Goal: Find specific page/section: Locate a particular part of the current website

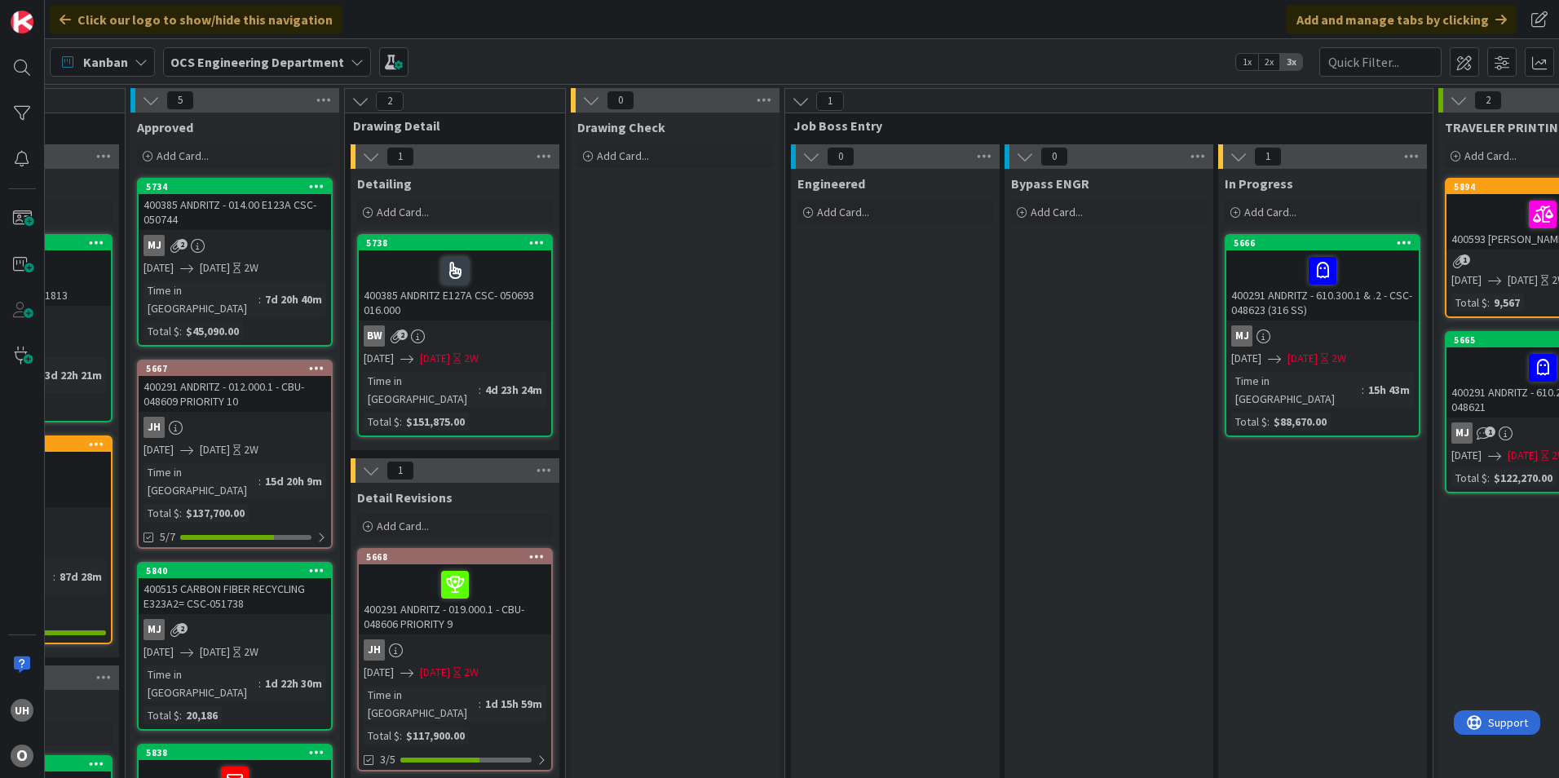
scroll to position [0, 1420]
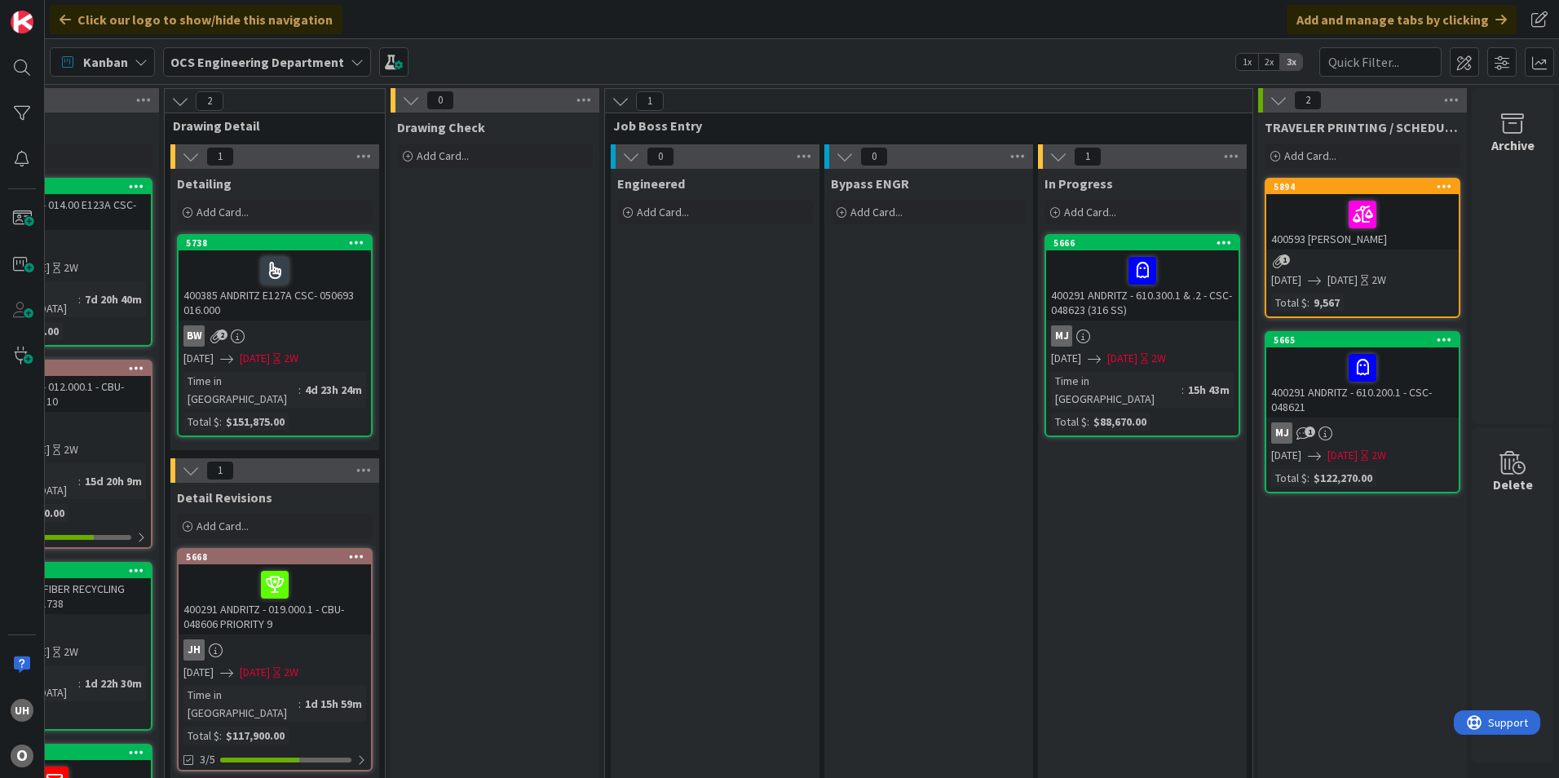
drag, startPoint x: 526, startPoint y: 580, endPoint x: 514, endPoint y: 581, distance: 12.3
drag, startPoint x: 514, startPoint y: 581, endPoint x: 1039, endPoint y: 661, distance: 531.8
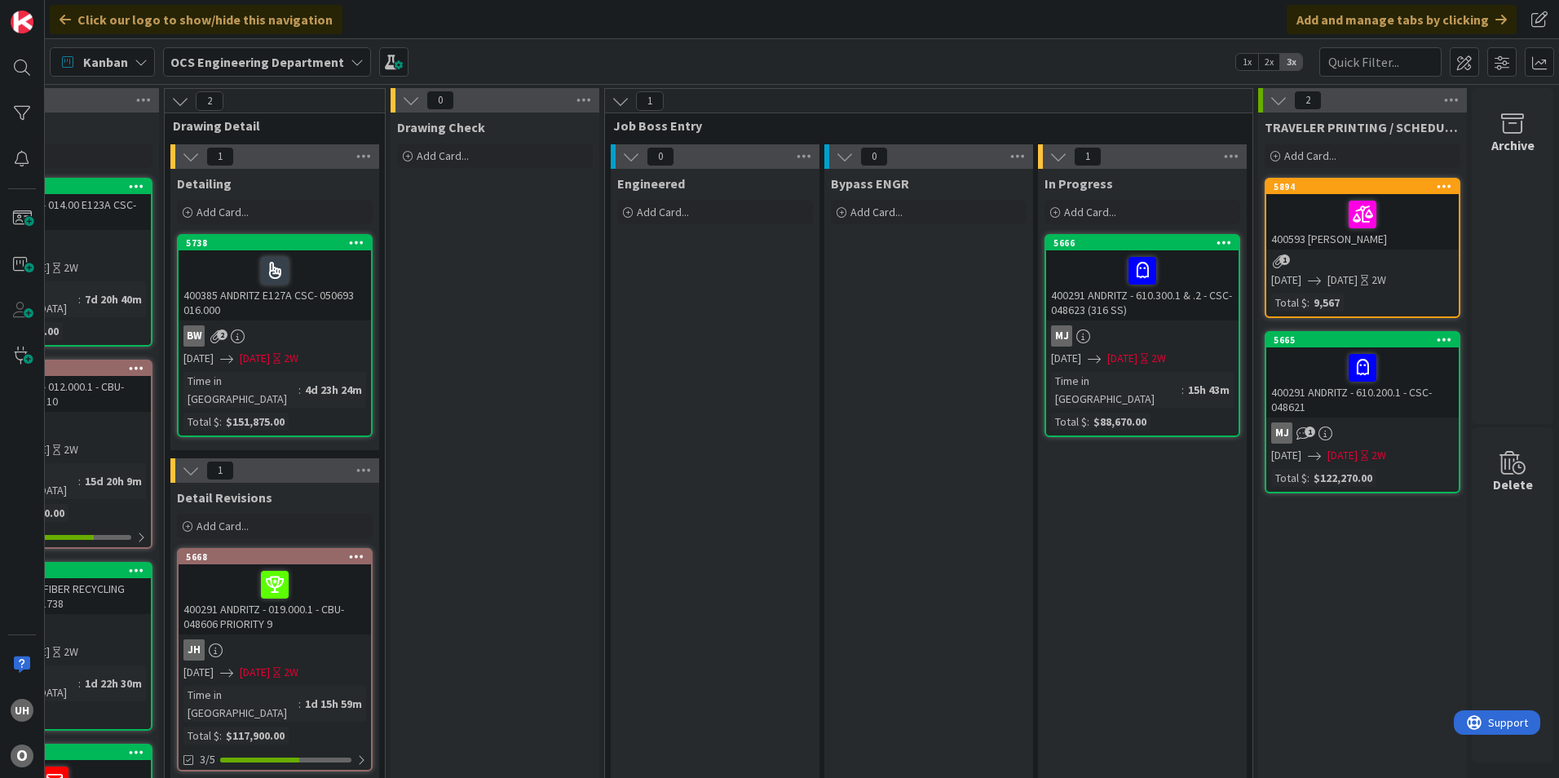
drag, startPoint x: 918, startPoint y: 425, endPoint x: 920, endPoint y: 399, distance: 26.2
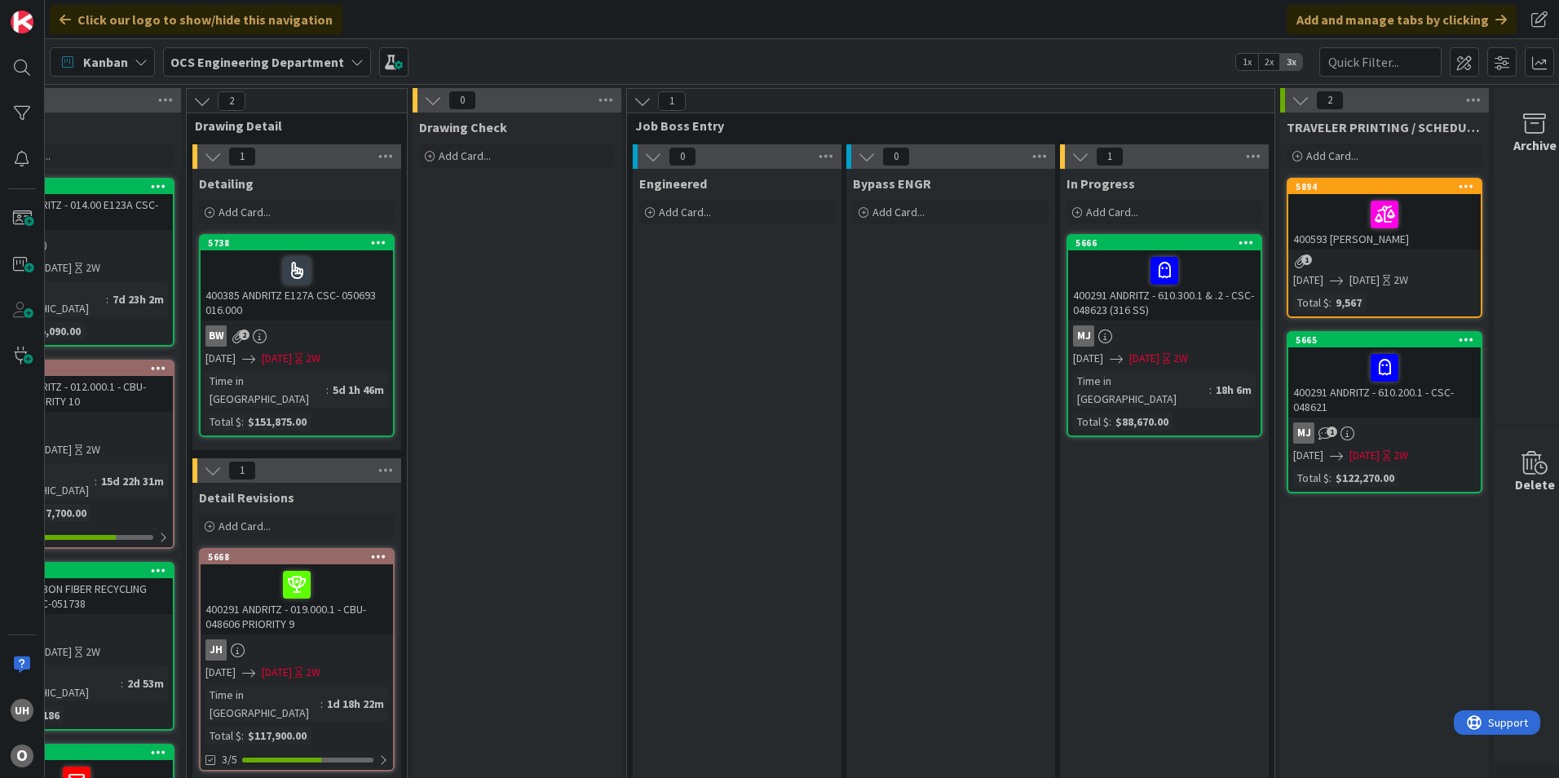
scroll to position [0, 1420]
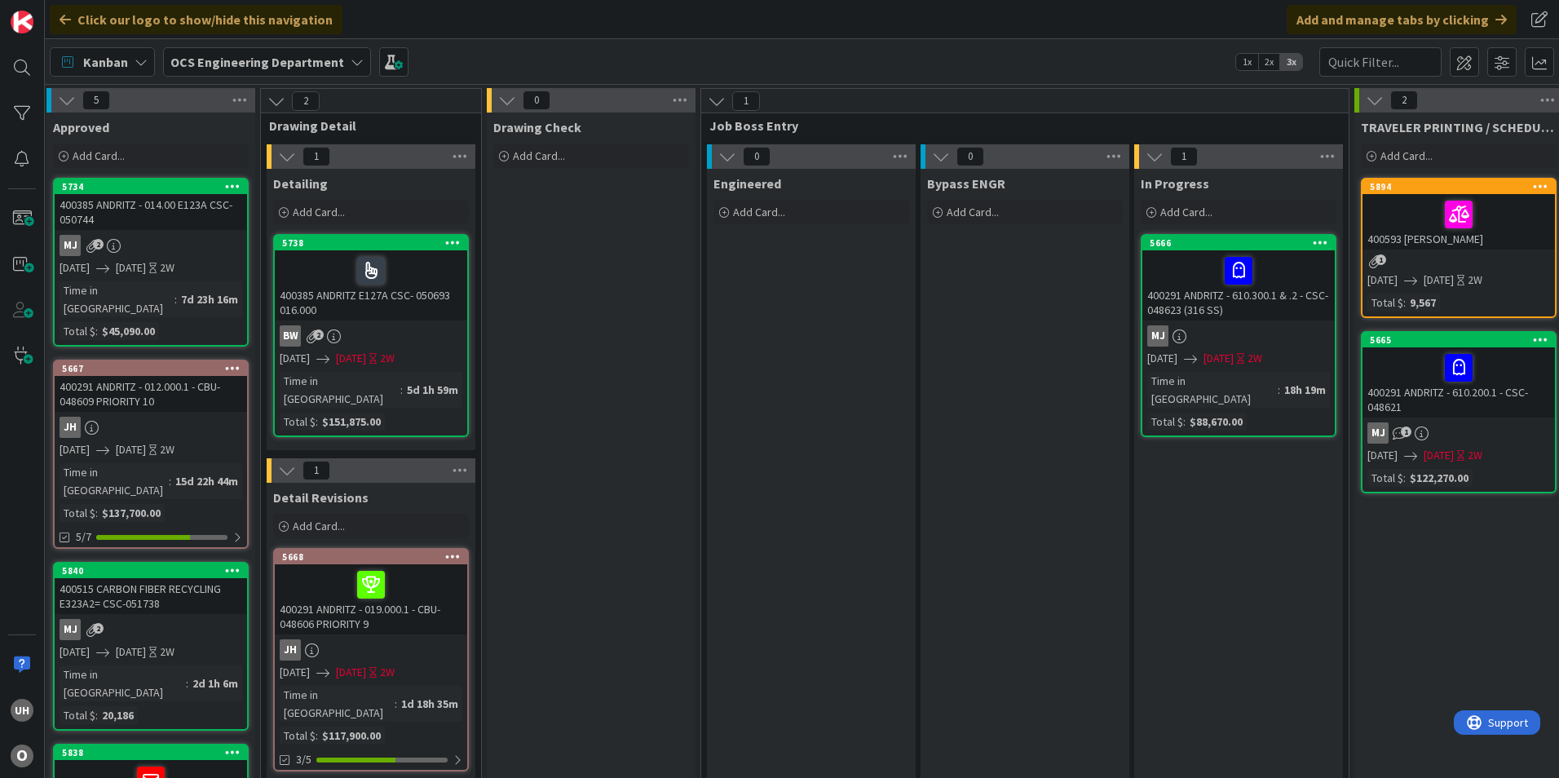
scroll to position [0, 1315]
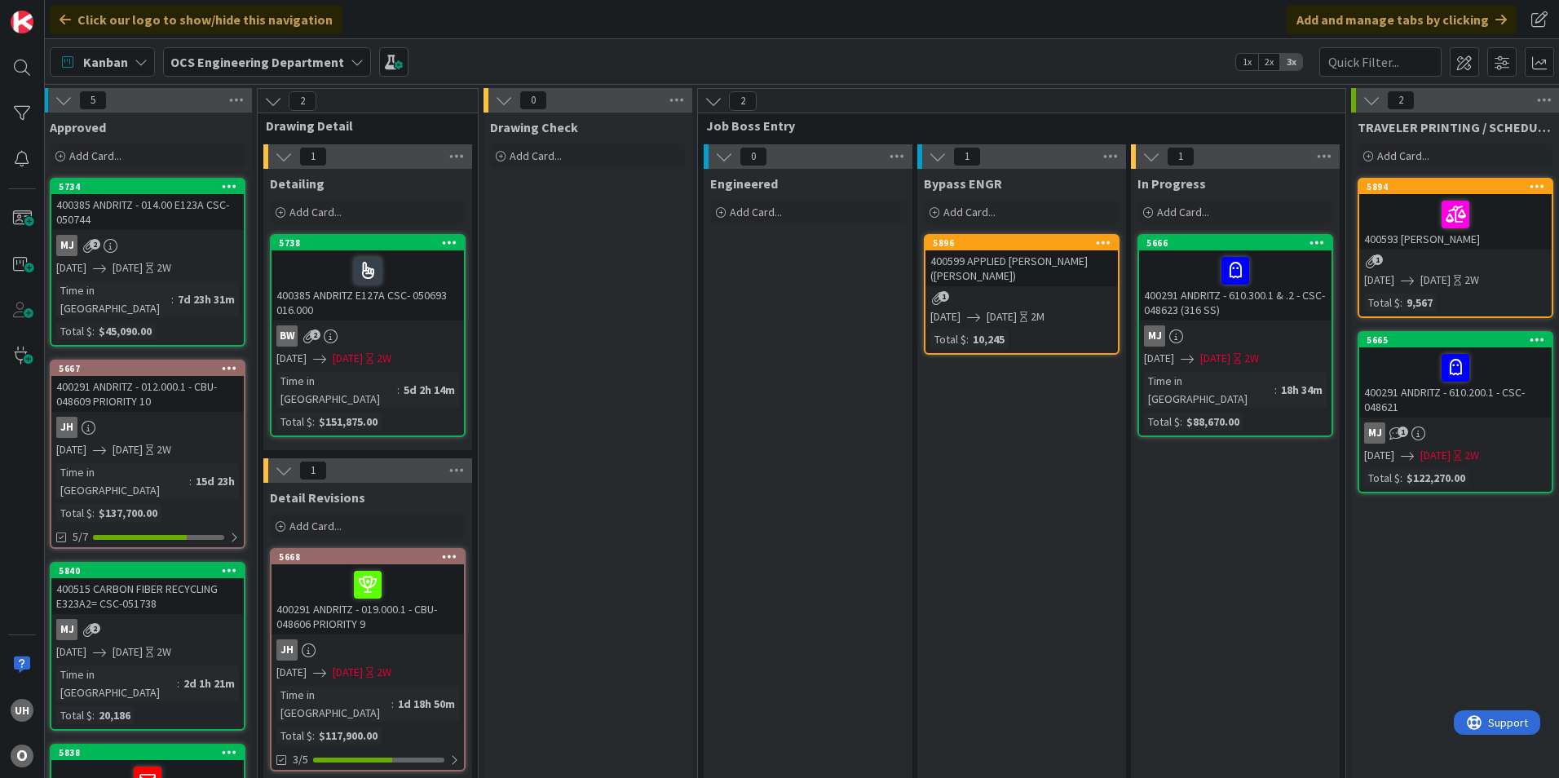
click at [1030, 280] on div "400599 APPLIED [PERSON_NAME] ([PERSON_NAME])" at bounding box center [1021, 268] width 192 height 36
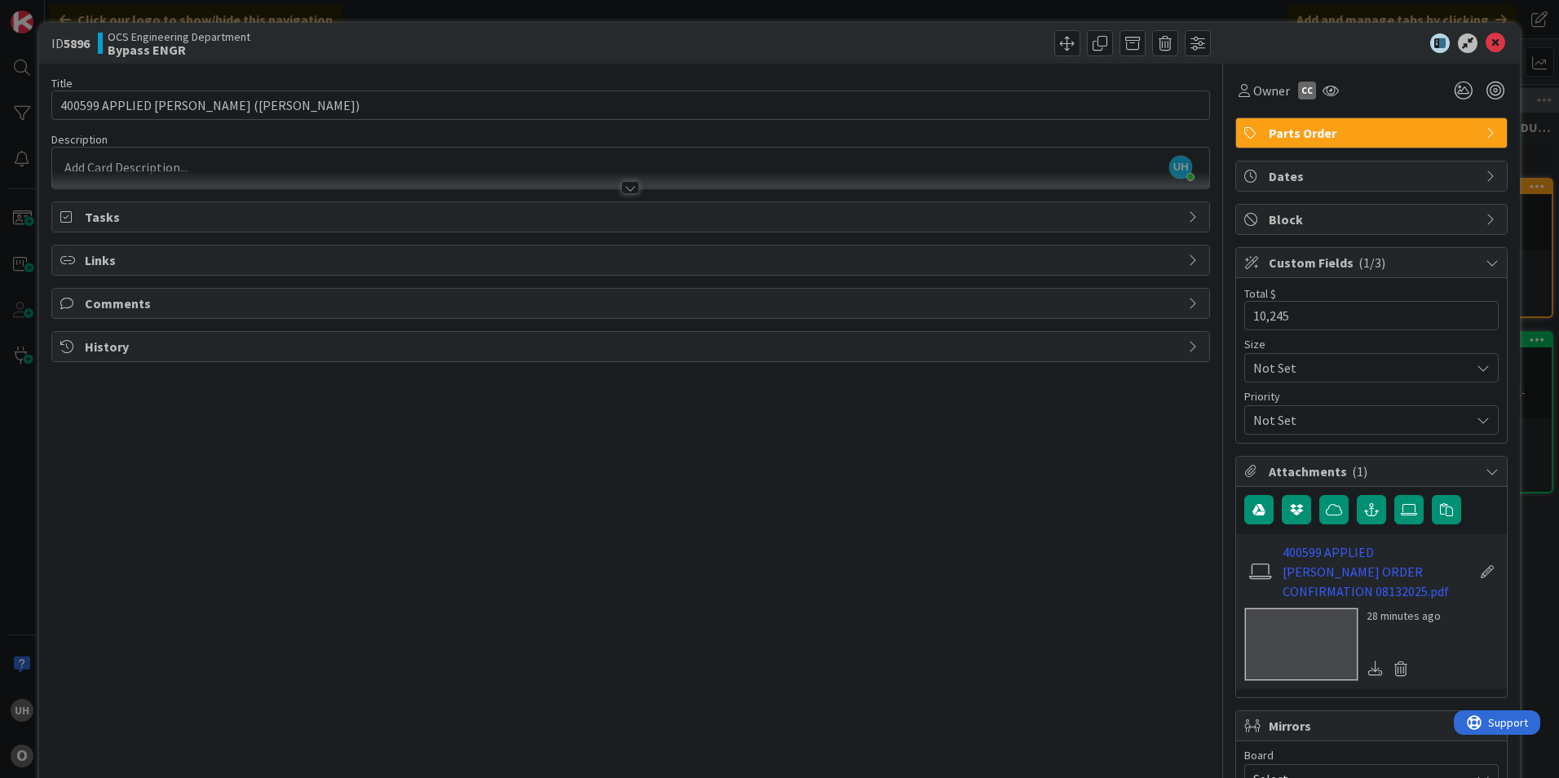
click at [621, 191] on div at bounding box center [630, 187] width 18 height 13
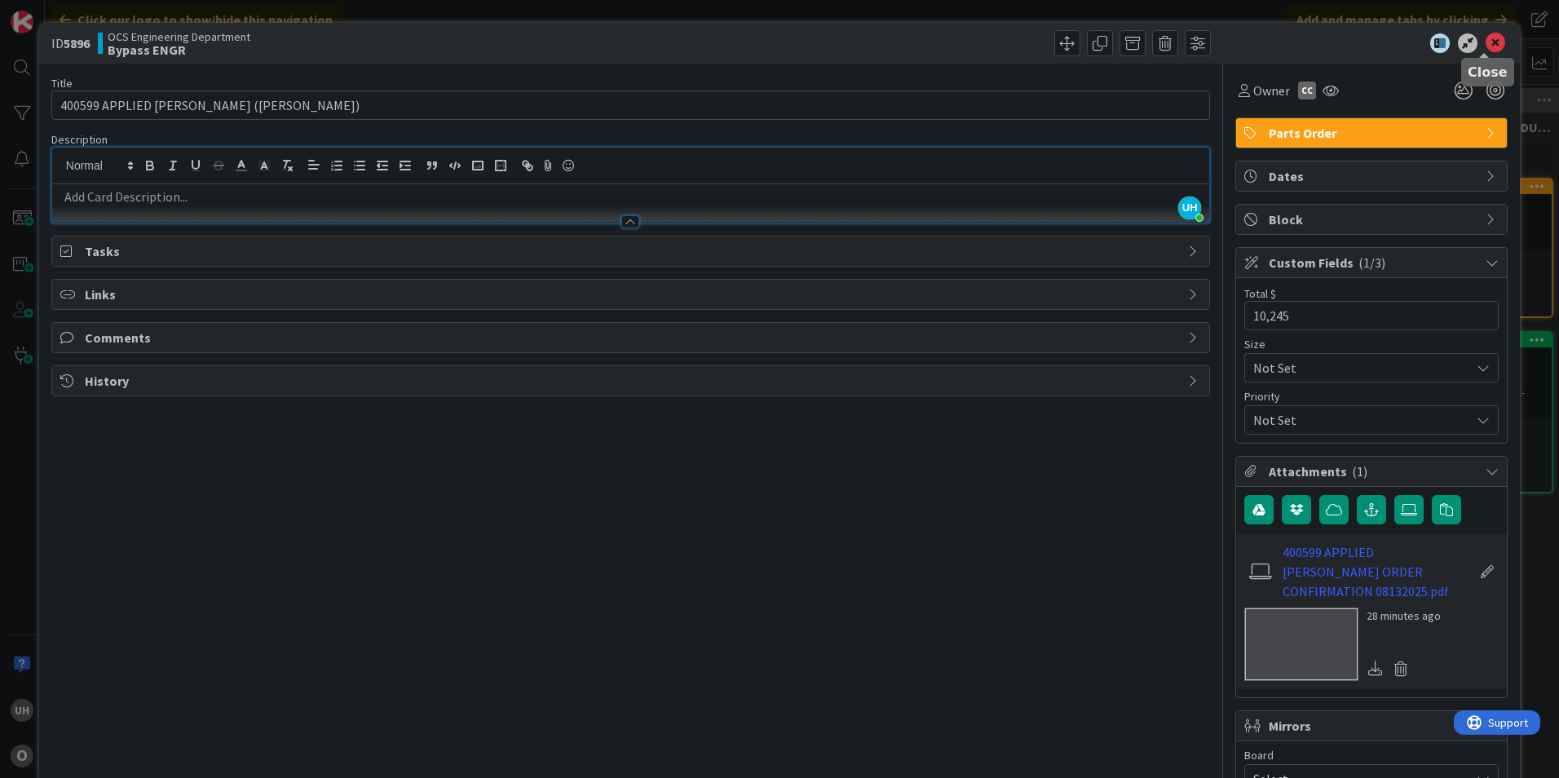
click at [1485, 39] on icon at bounding box center [1495, 43] width 20 height 20
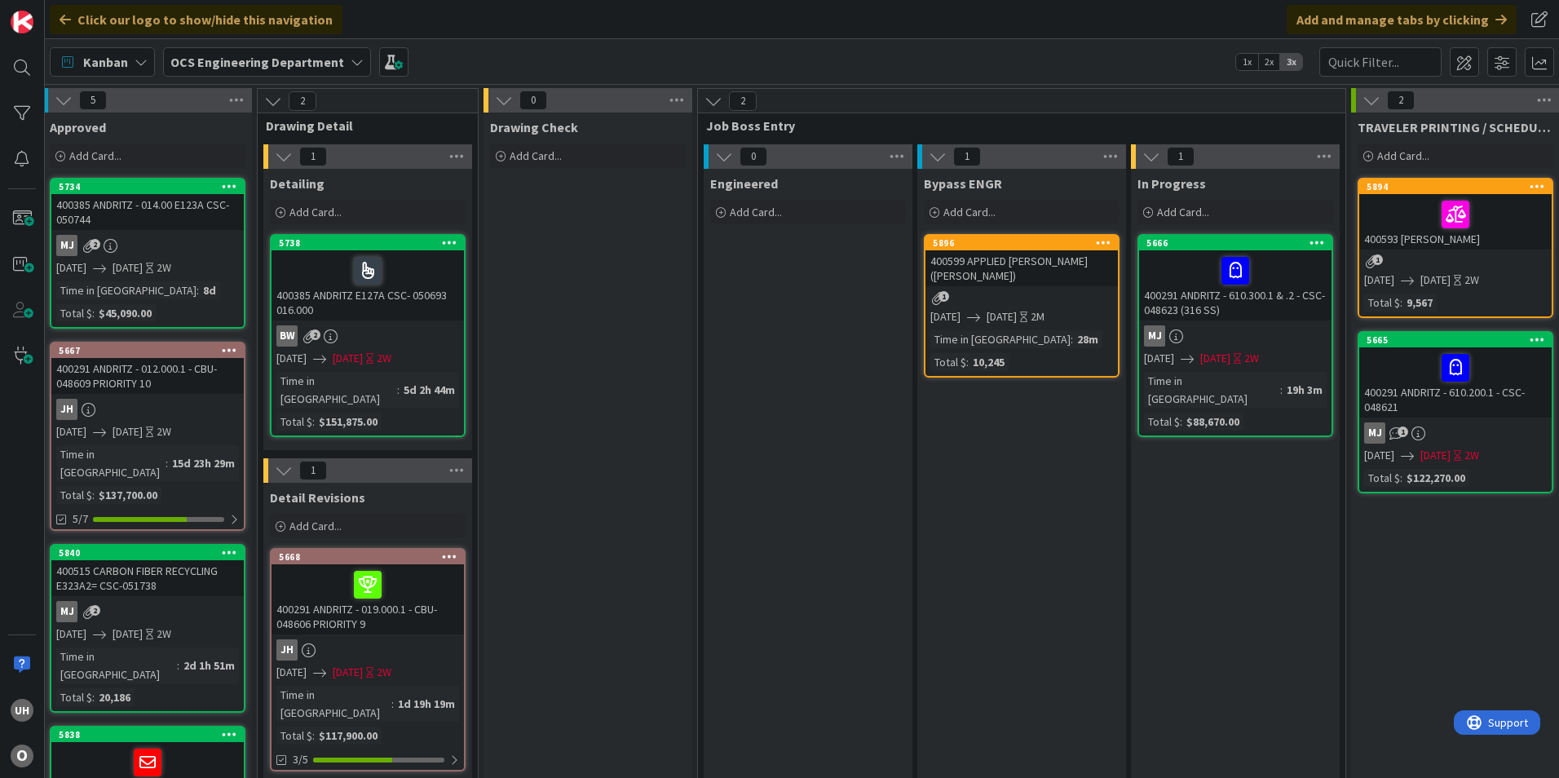
click at [1034, 288] on link "5896 400599 APPLIED EUGENE (FINN SCREWS) 1 08/13/2025 09/26/2025 2M Time in Col…" at bounding box center [1022, 305] width 196 height 143
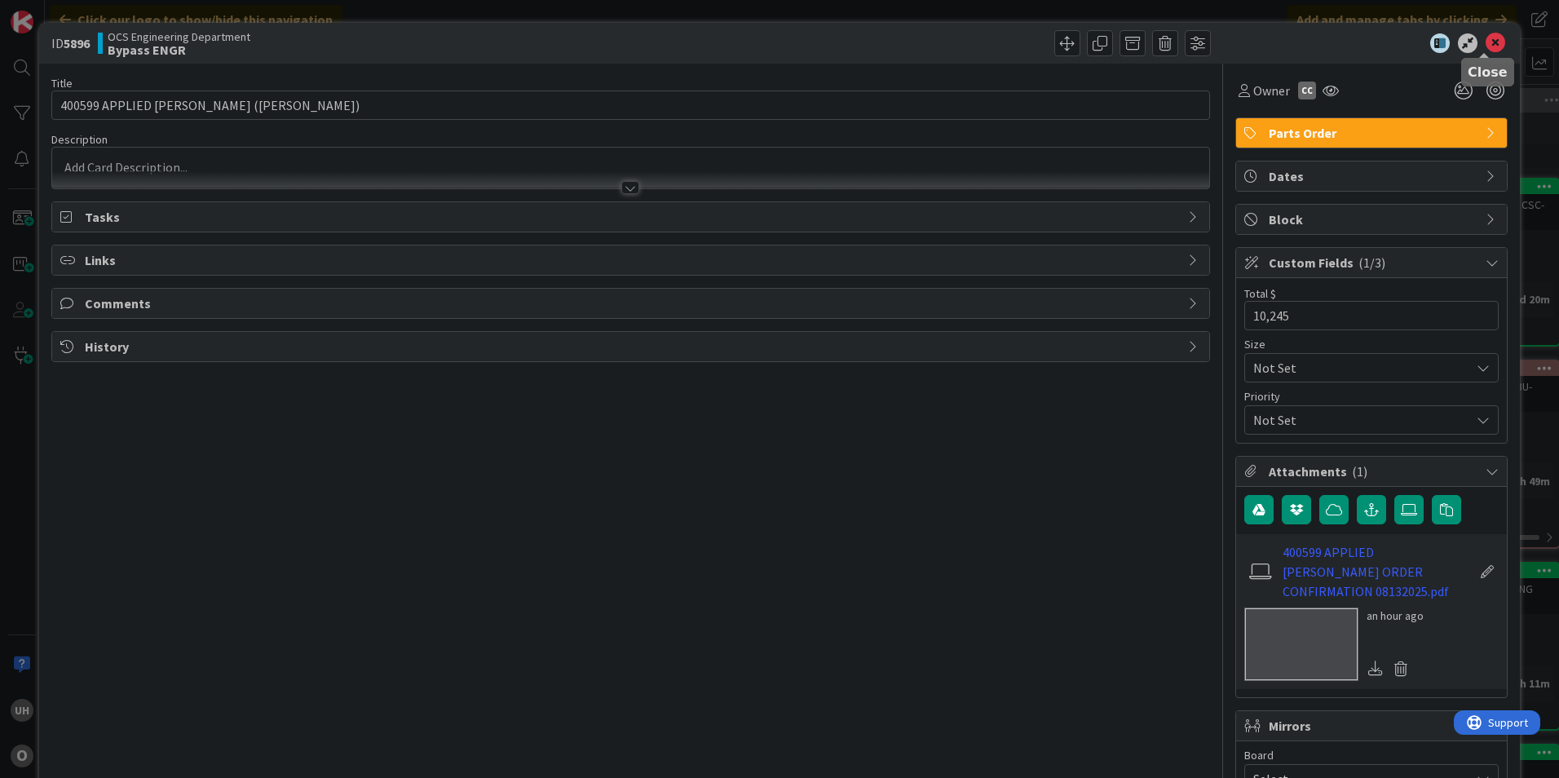
click at [1485, 37] on icon at bounding box center [1495, 43] width 20 height 20
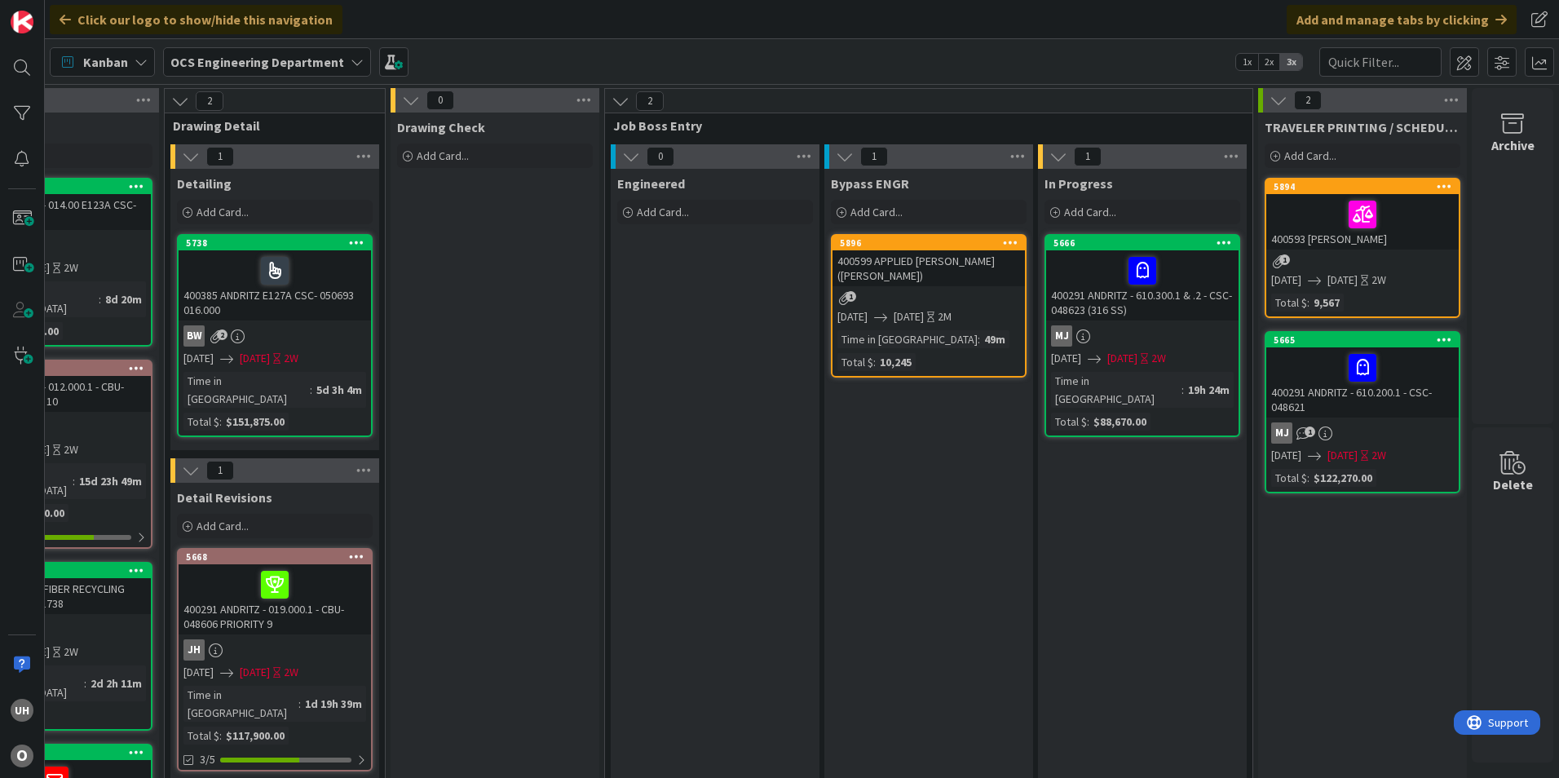
drag, startPoint x: 756, startPoint y: 773, endPoint x: 60, endPoint y: 0, distance: 1040.1
click at [932, 288] on link "5896 400599 APPLIED EUGENE (FINN SCREWS) 1 08/13/2025 09/26/2025 2M Time in Col…" at bounding box center [929, 305] width 196 height 143
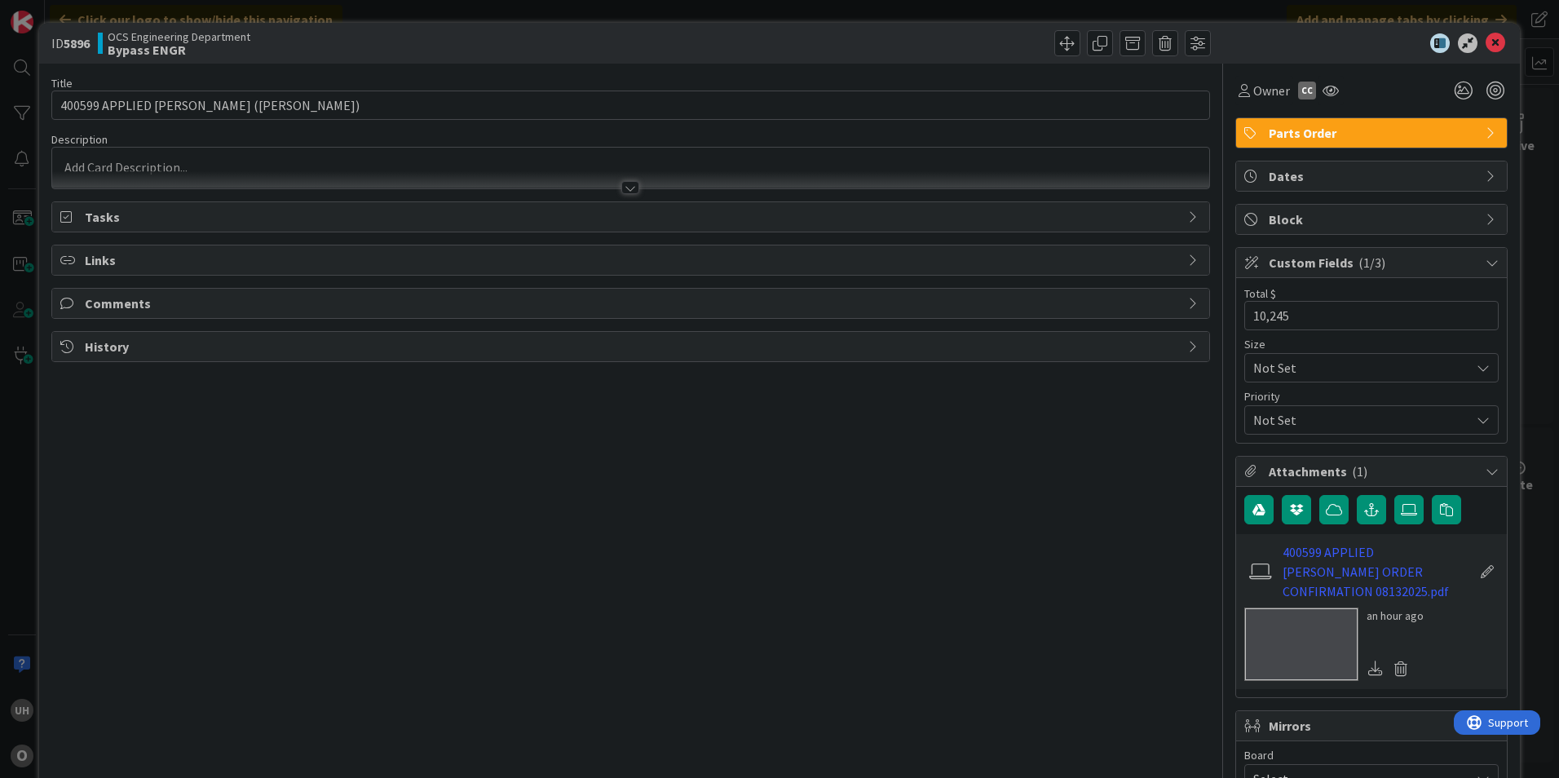
click at [627, 183] on div at bounding box center [630, 187] width 18 height 13
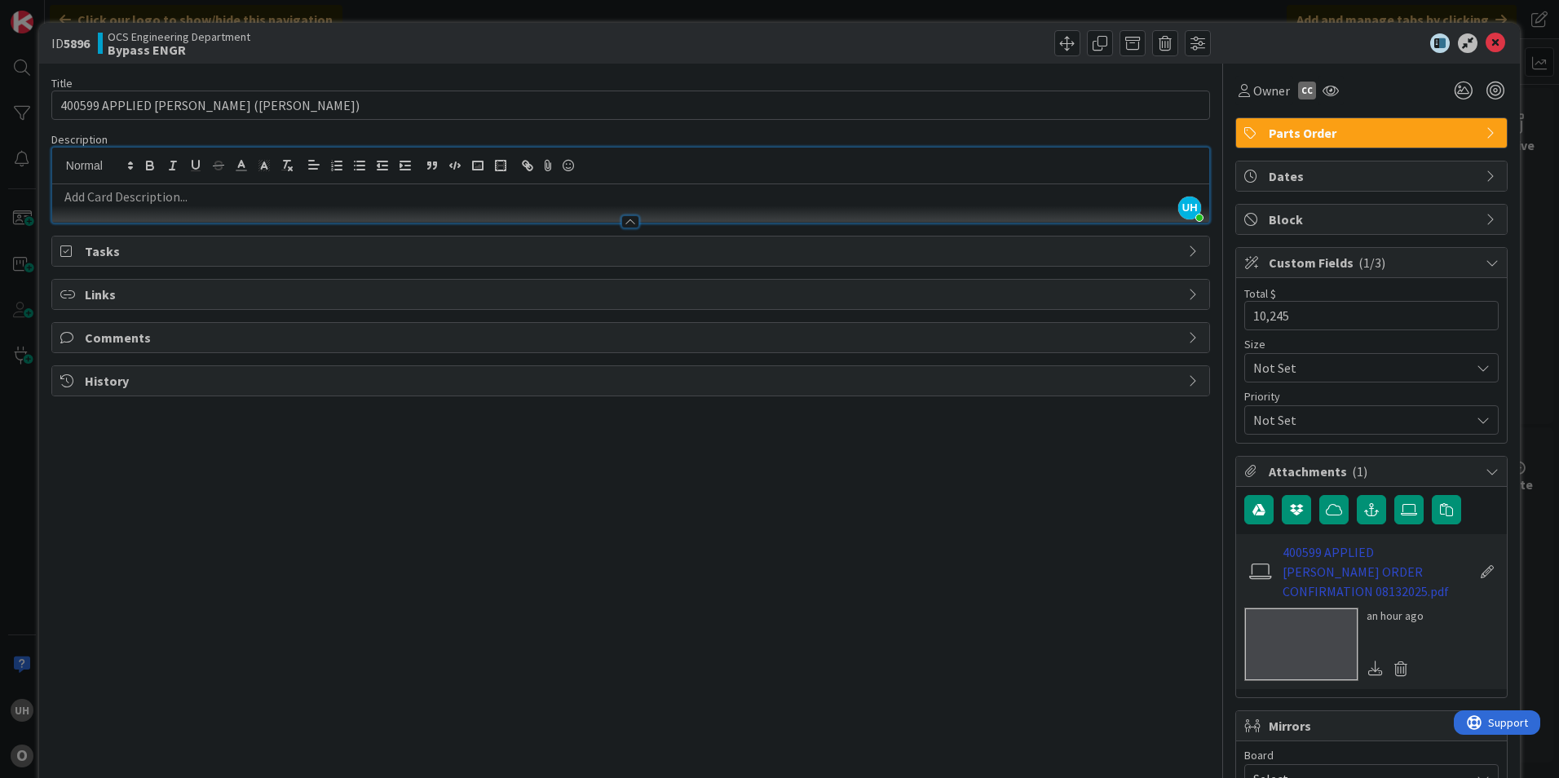
click at [1342, 572] on link "400599 APPLIED EUGENE ORDER CONFIRMATION 08132025.pdf" at bounding box center [1376, 571] width 189 height 59
click at [1485, 37] on icon at bounding box center [1495, 43] width 20 height 20
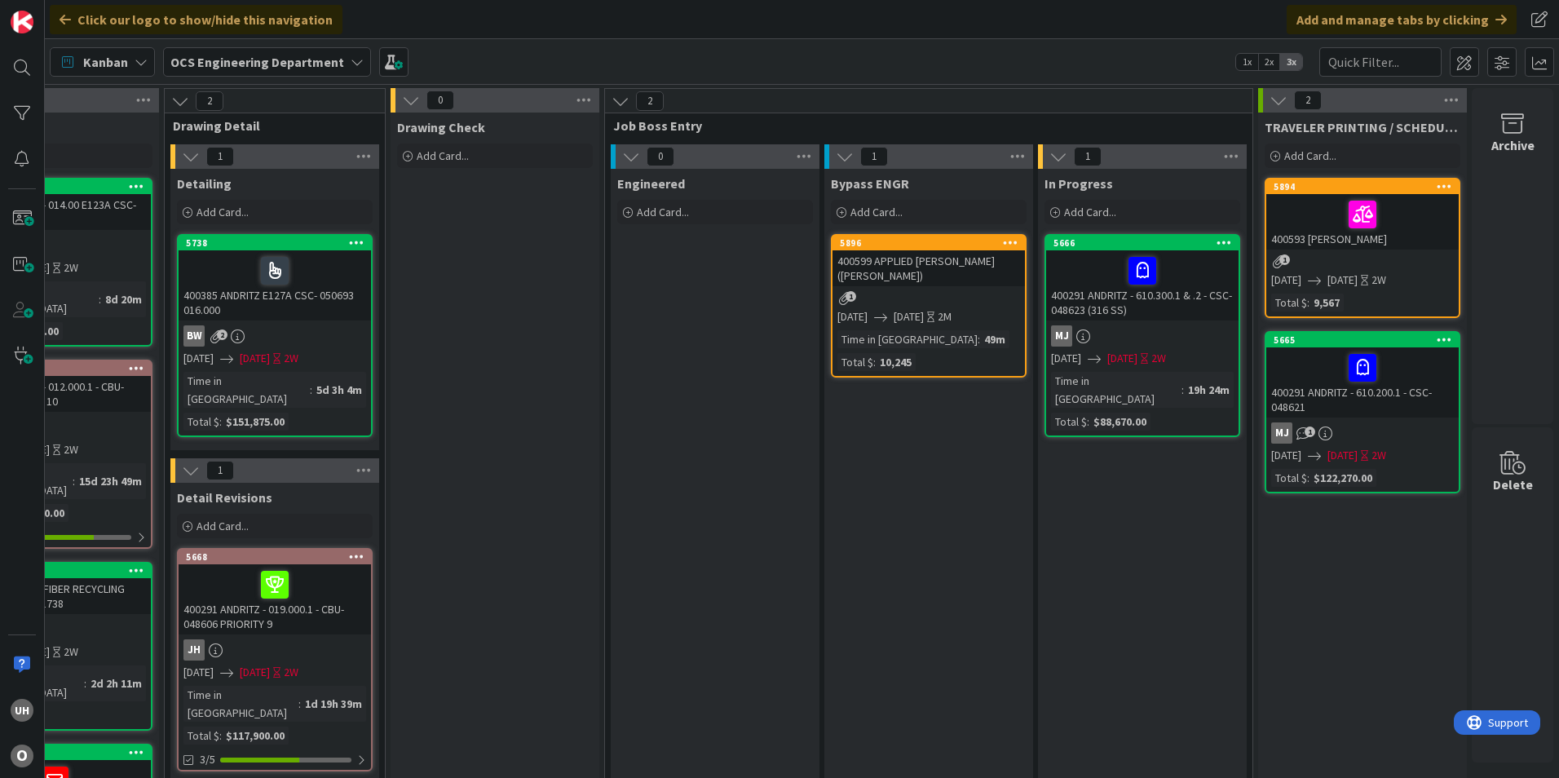
click at [916, 291] on div "1" at bounding box center [928, 298] width 192 height 14
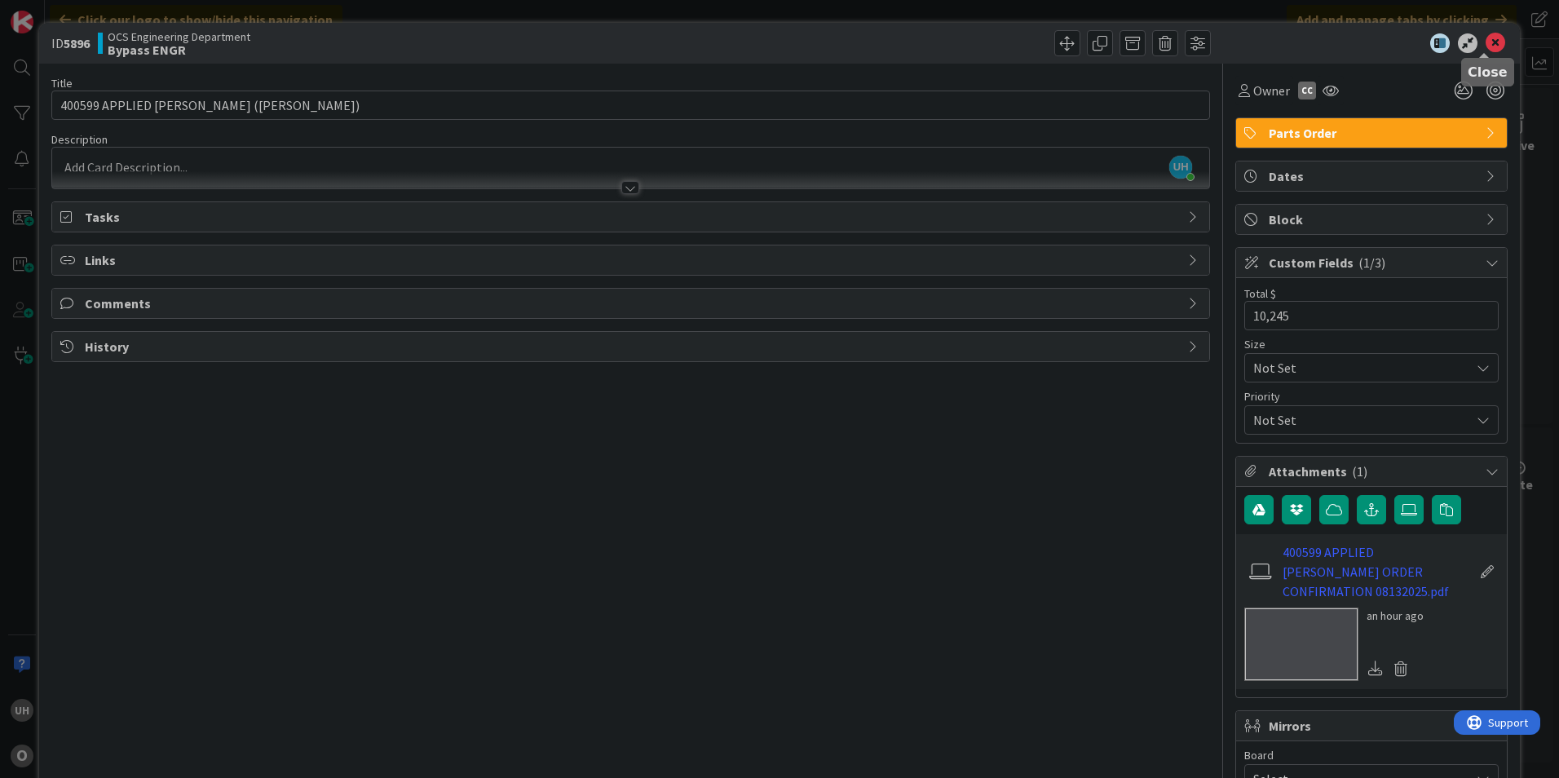
click at [1485, 44] on icon at bounding box center [1495, 43] width 20 height 20
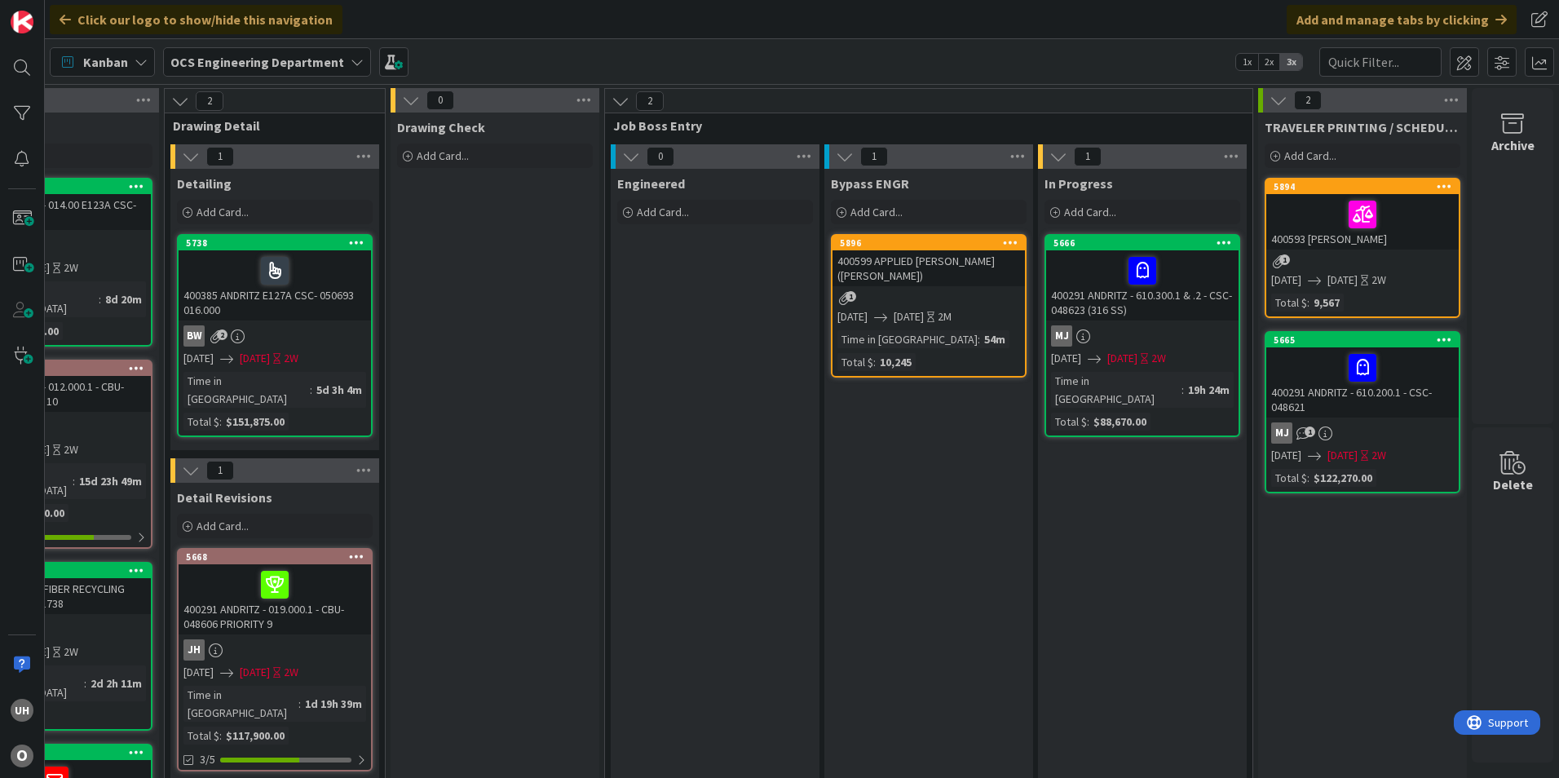
click at [929, 277] on div "400599 APPLIED [PERSON_NAME] ([PERSON_NAME])" at bounding box center [928, 268] width 192 height 36
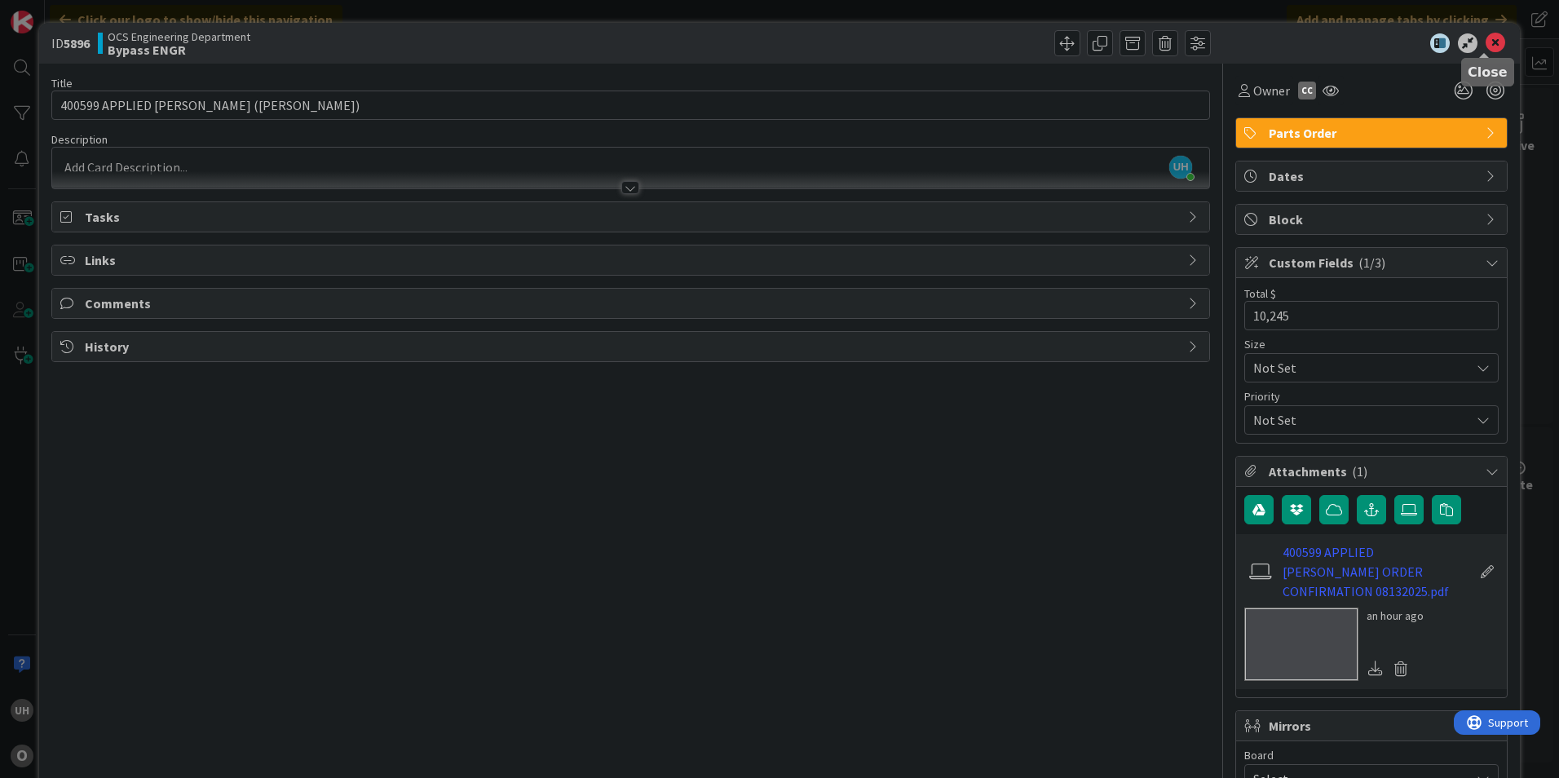
click at [1485, 47] on icon at bounding box center [1495, 43] width 20 height 20
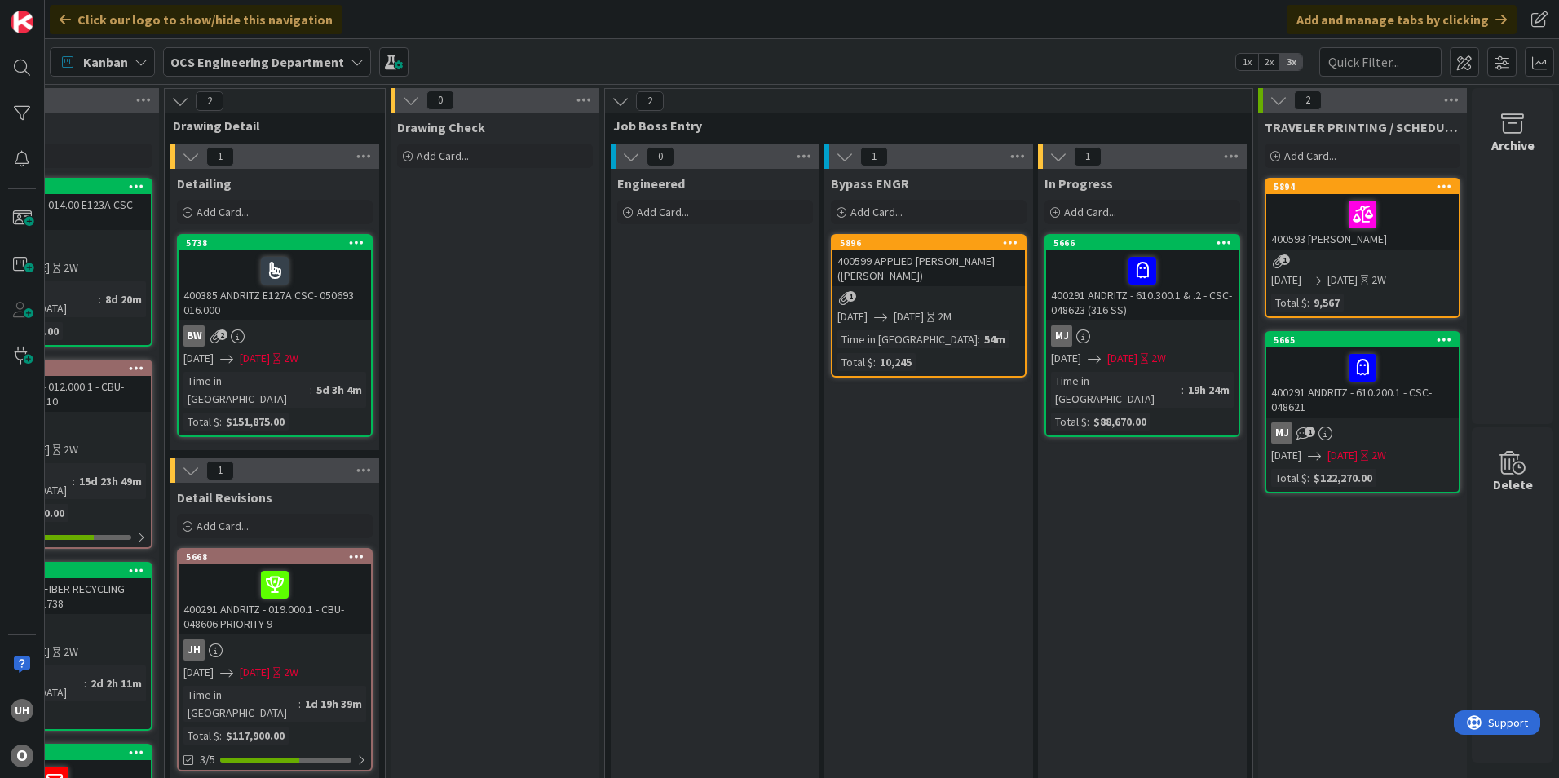
click at [937, 290] on link "5896 400599 APPLIED EUGENE (FINN SCREWS) 1 08/13/2025 09/26/2025 2M Time in Col…" at bounding box center [929, 305] width 196 height 143
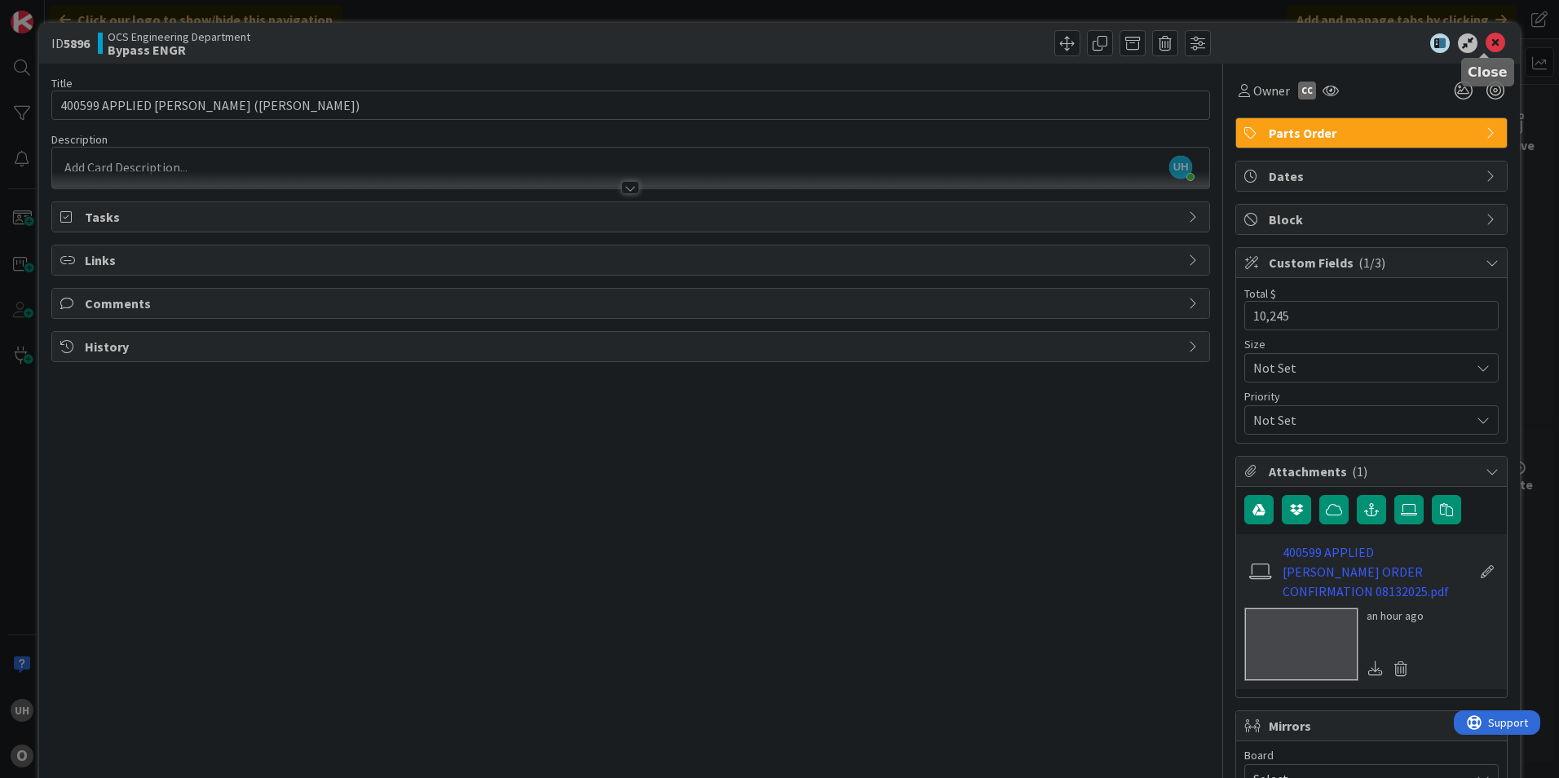
click at [1485, 38] on icon at bounding box center [1495, 43] width 20 height 20
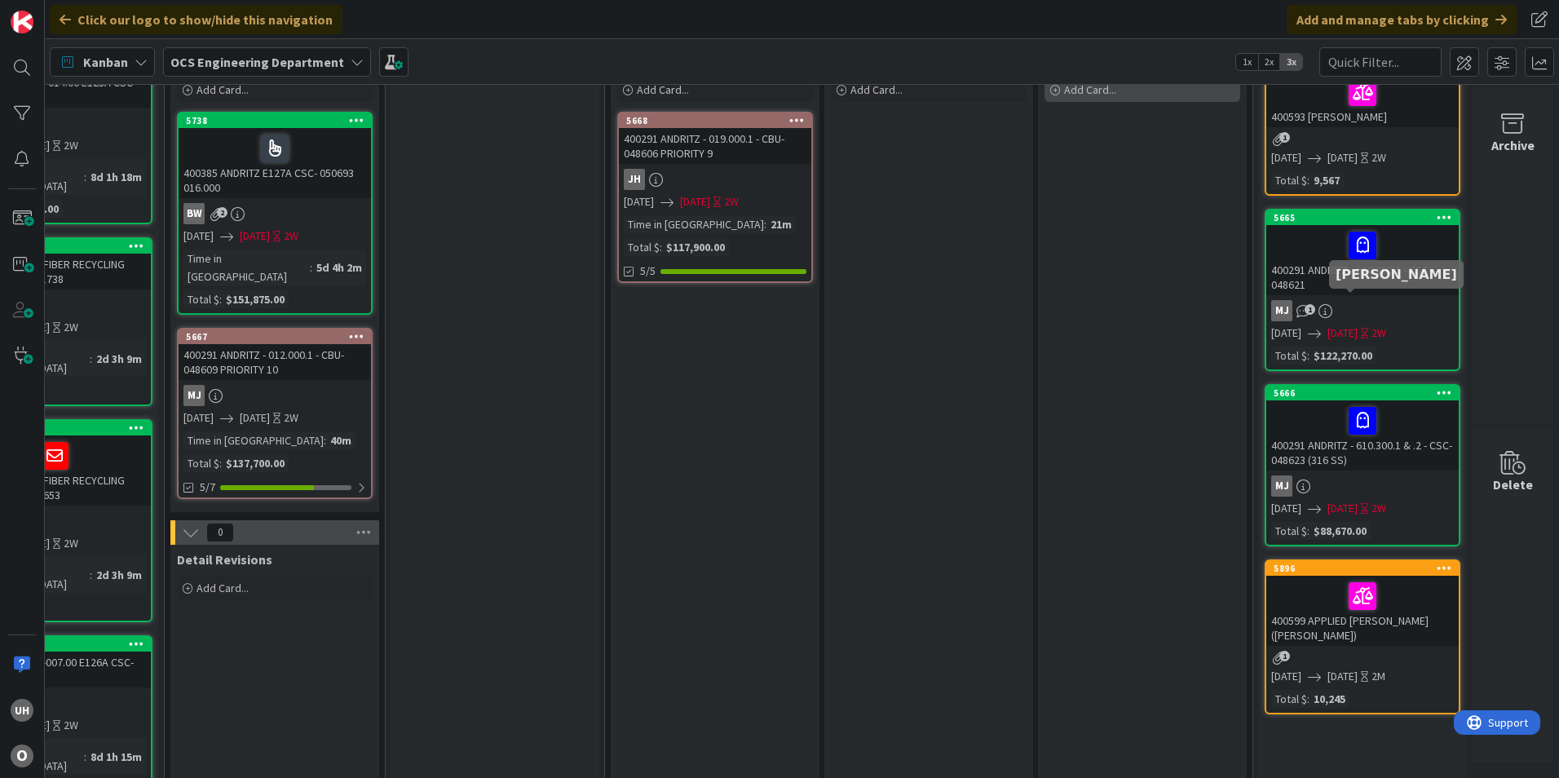
scroll to position [0, 1420]
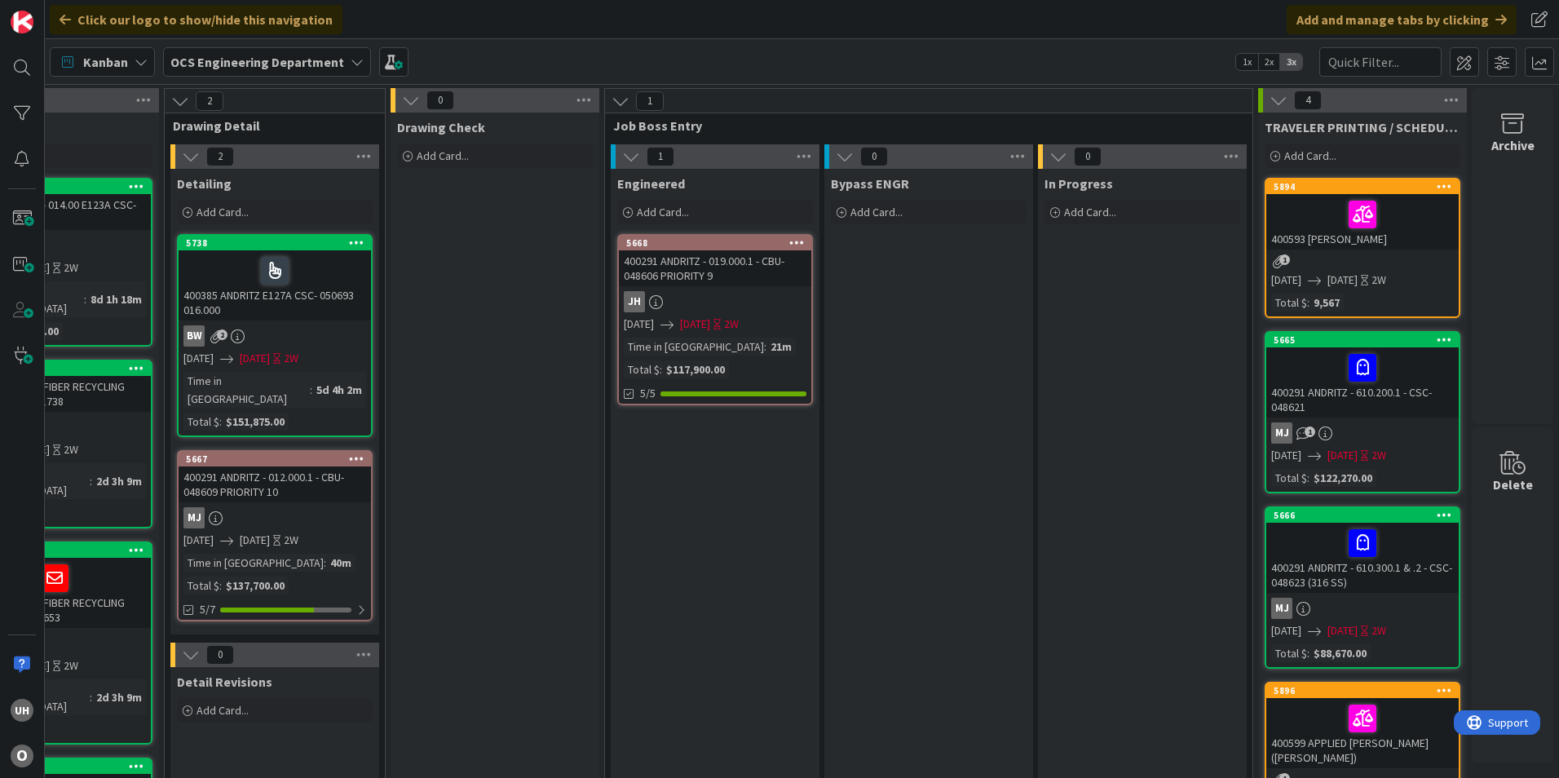
click at [720, 285] on div "400291 ANDRITZ - 019.000.1 - CBU-048606 PRIORITY 9" at bounding box center [715, 268] width 192 height 36
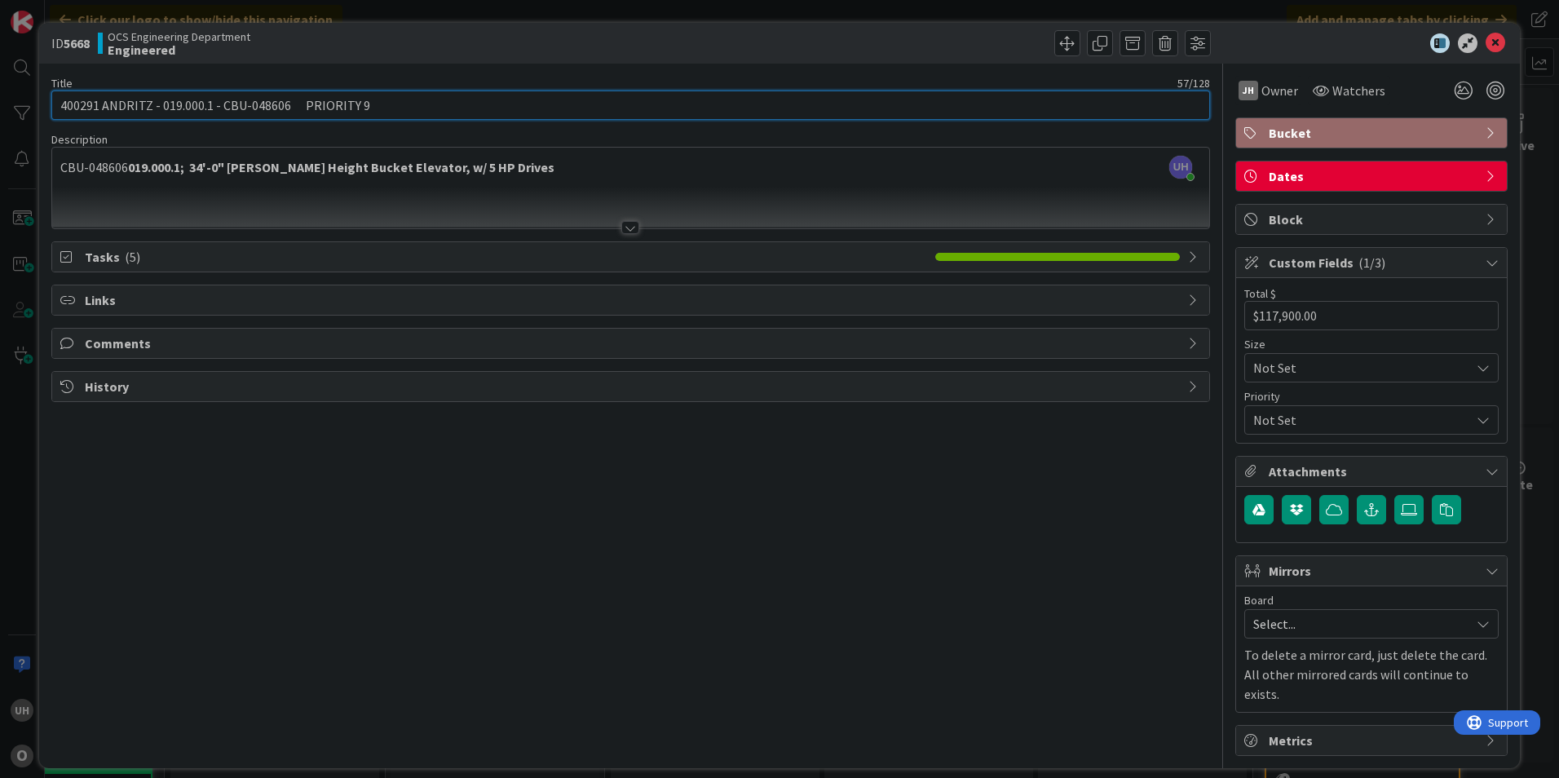
drag, startPoint x: 222, startPoint y: 103, endPoint x: 282, endPoint y: 105, distance: 60.4
click at [282, 105] on input "400291 ANDRITZ - 019.000.1 - CBU-048606 PRIORITY 9" at bounding box center [630, 104] width 1158 height 29
click at [225, 112] on input "400291 ANDRITZ - 019.000.1 - CBU-048606 PRIORITY 9" at bounding box center [630, 104] width 1158 height 29
drag, startPoint x: 220, startPoint y: 103, endPoint x: 287, endPoint y: 108, distance: 67.1
click at [287, 108] on input "400291 ANDRITZ - 019.000.1 - CBU-048606 PRIORITY 9" at bounding box center [630, 104] width 1158 height 29
